Goal: Task Accomplishment & Management: Manage account settings

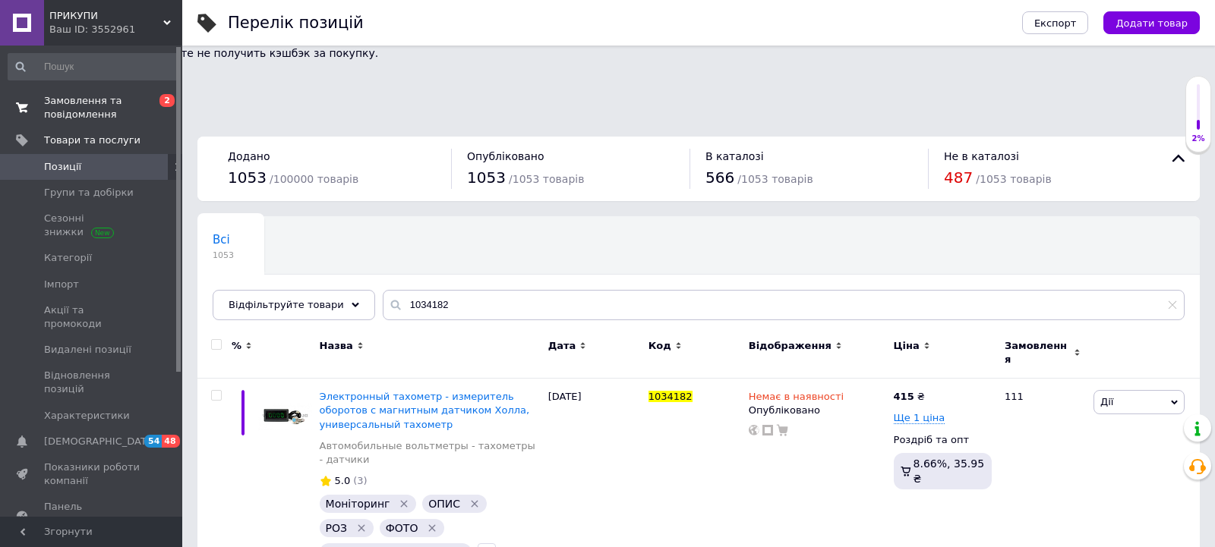
click at [89, 110] on span "Замовлення та повідомлення" at bounding box center [92, 107] width 96 height 27
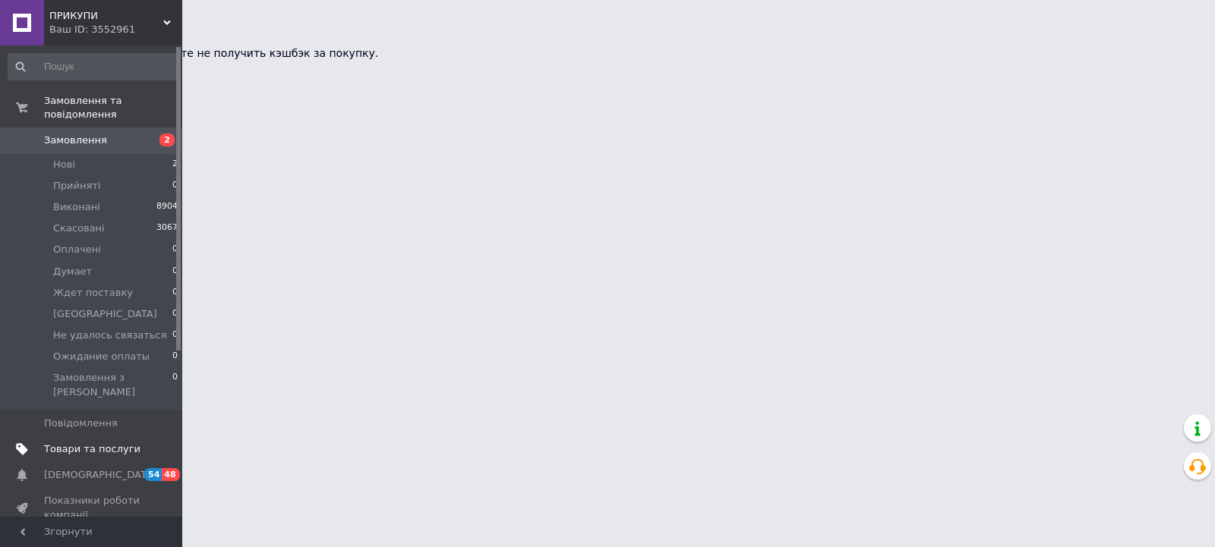
click at [86, 443] on span "Товари та послуги" at bounding box center [92, 450] width 96 height 14
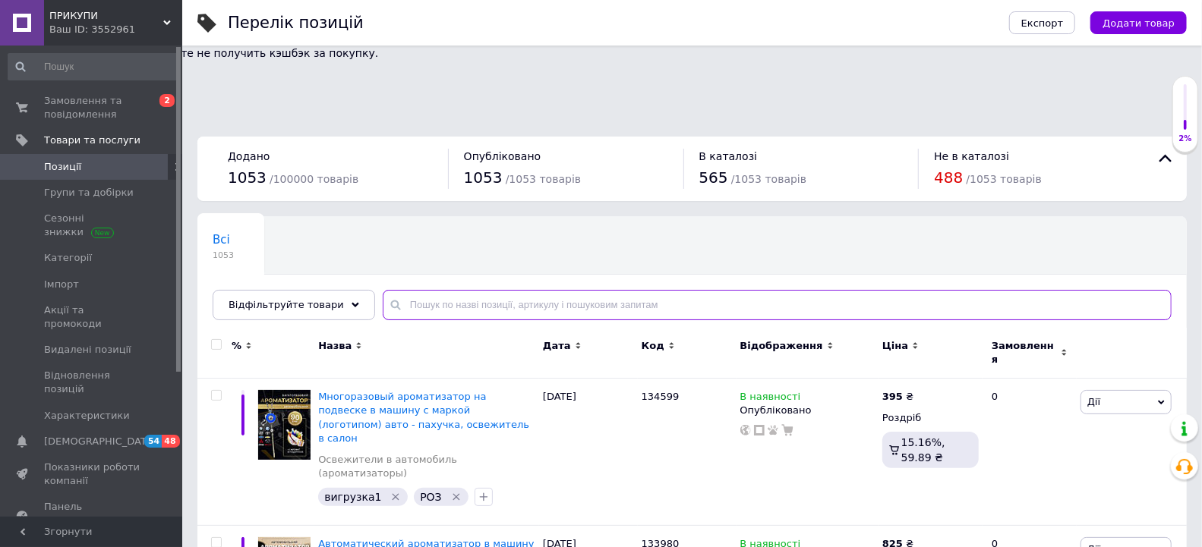
click at [442, 290] on input "text" at bounding box center [777, 305] width 789 height 30
paste input "133912"
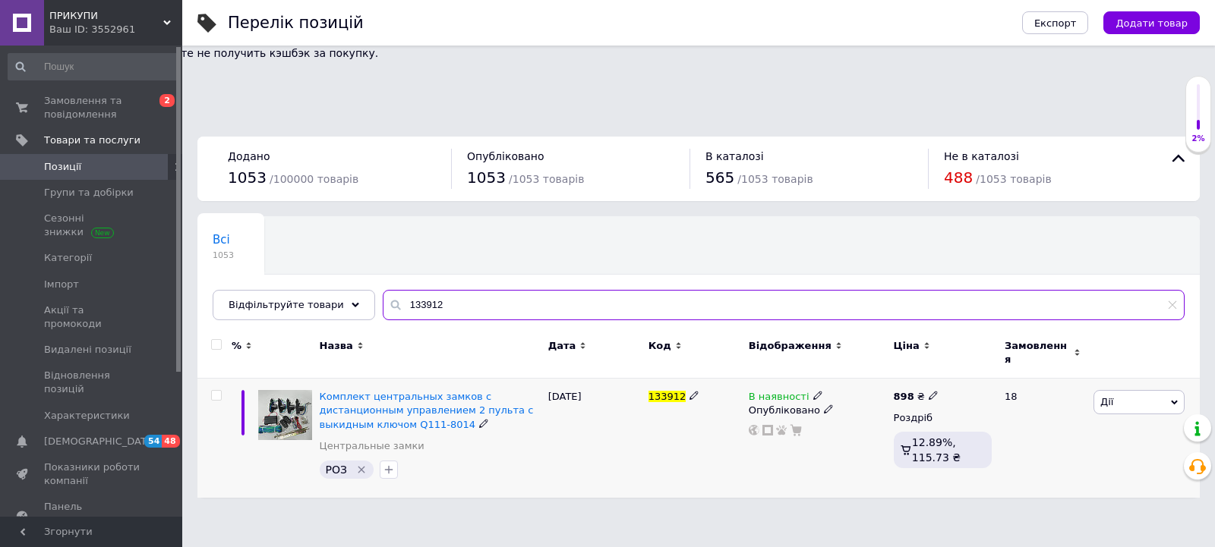
type input "133912"
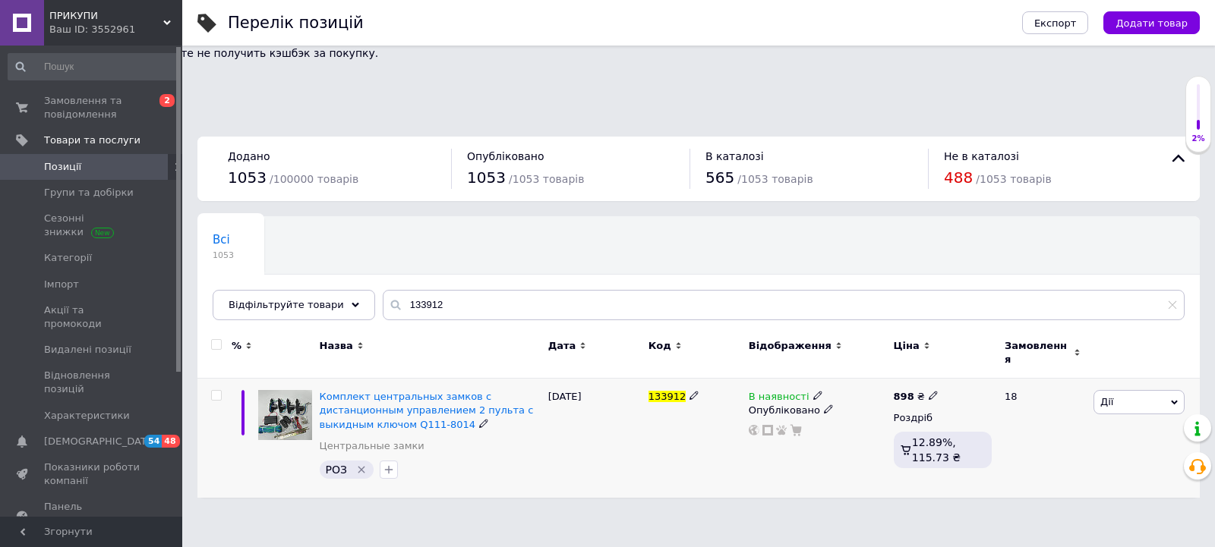
click at [813, 391] on icon at bounding box center [817, 395] width 9 height 9
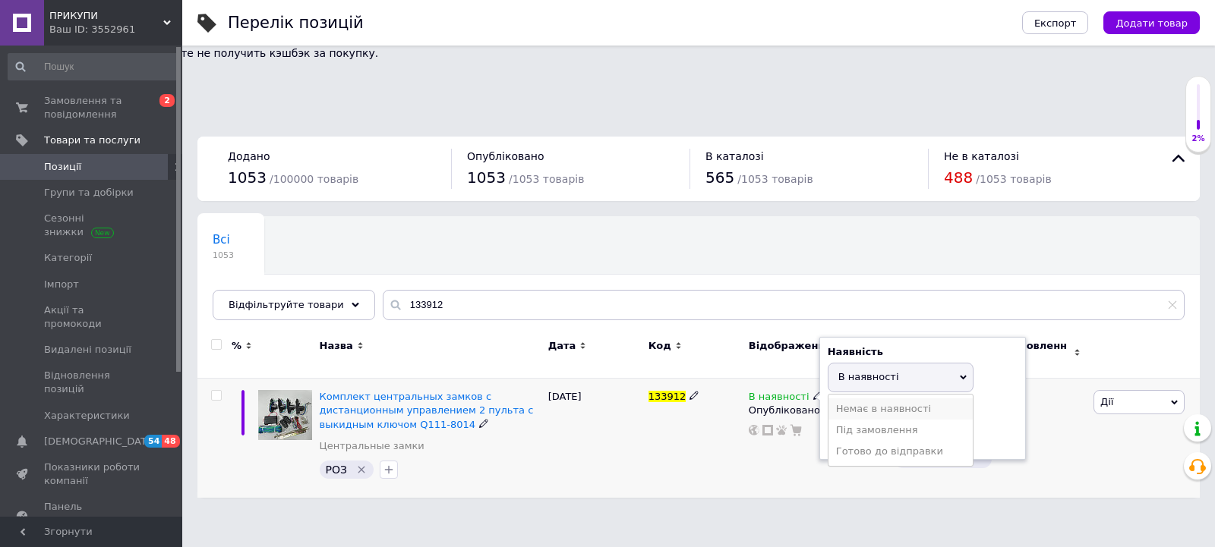
click at [847, 399] on li "Немає в наявності" at bounding box center [900, 409] width 144 height 21
drag, startPoint x: 749, startPoint y: 380, endPoint x: 666, endPoint y: 399, distance: 85.1
click at [746, 382] on div "В наявності Наявність Немає в наявності В наявності Під замовлення Готово до ві…" at bounding box center [817, 438] width 145 height 119
